Goal: Task Accomplishment & Management: Manage account settings

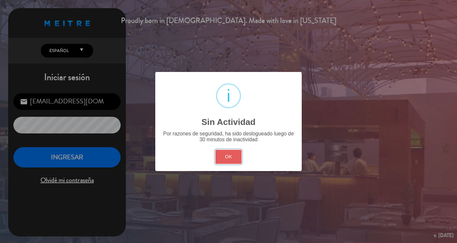
click at [227, 159] on button "OK" at bounding box center [228, 157] width 26 height 14
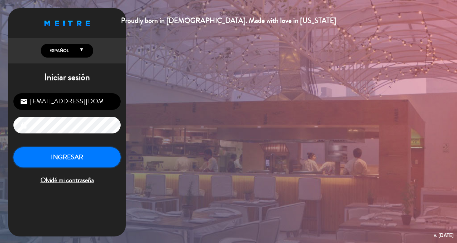
click at [79, 156] on button "INGRESAR" at bounding box center [66, 157] width 107 height 21
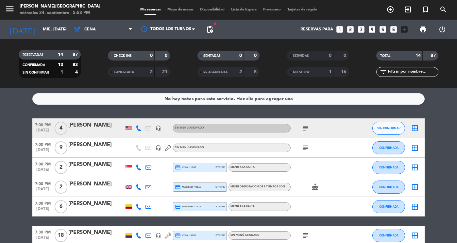
click at [95, 206] on div "[PERSON_NAME]" at bounding box center [96, 203] width 56 height 9
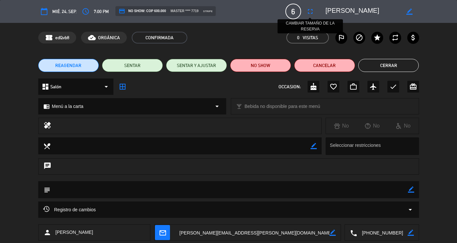
click at [311, 16] on button "fullscreen" at bounding box center [310, 12] width 12 height 12
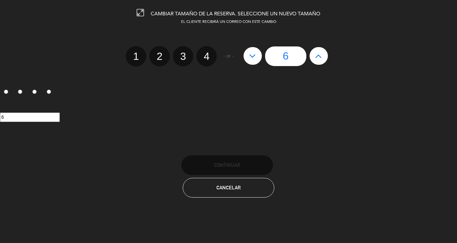
click at [316, 55] on icon at bounding box center [318, 56] width 7 height 10
type input "7"
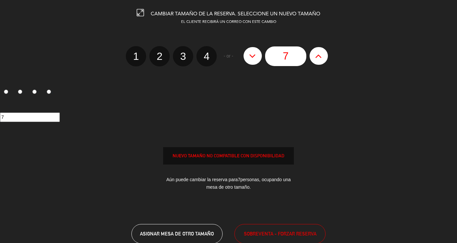
click at [316, 55] on icon at bounding box center [318, 56] width 7 height 10
type input "8"
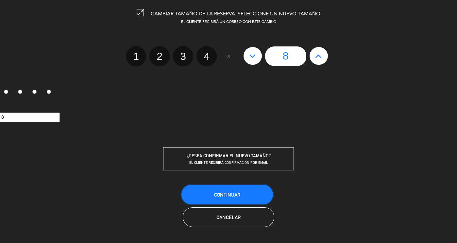
click at [257, 195] on button "Continuar" at bounding box center [227, 195] width 92 height 20
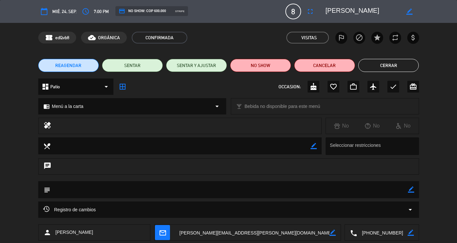
click at [379, 63] on button "Cerrar" at bounding box center [388, 65] width 61 height 13
